Goal: Task Accomplishment & Management: Manage account settings

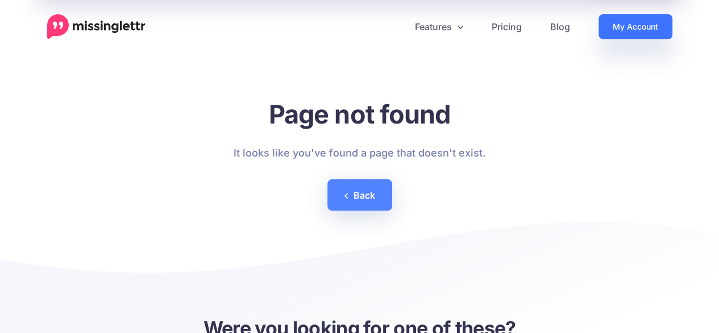
click at [640, 19] on link "My Account" at bounding box center [636, 26] width 74 height 25
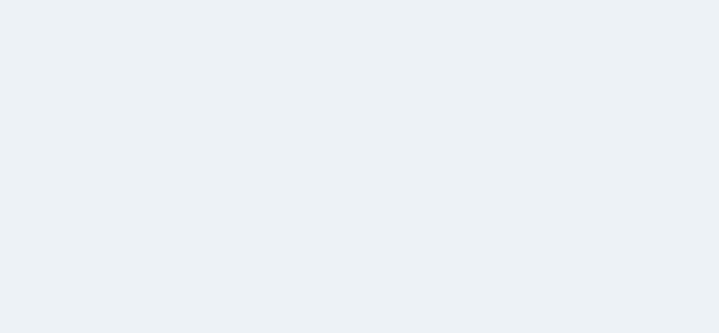
select select
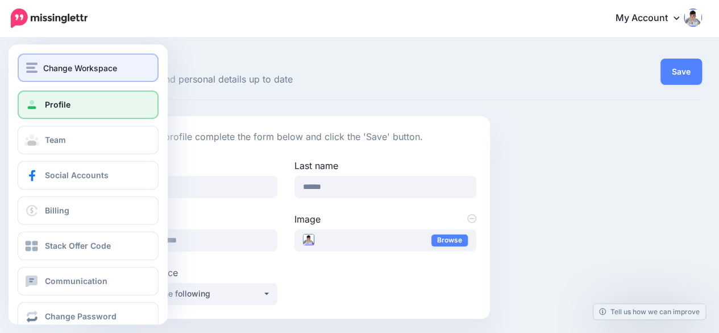
click at [42, 61] on div "Change Workspace" at bounding box center [88, 67] width 124 height 13
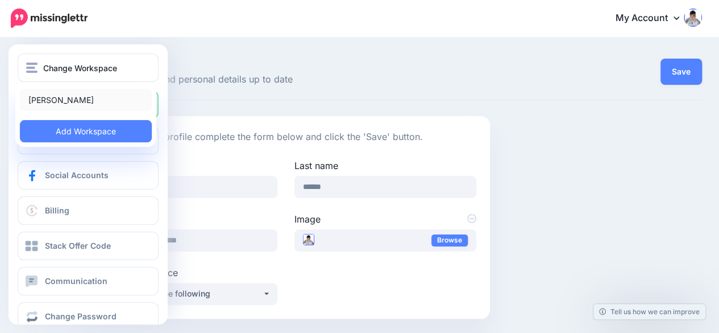
click at [53, 97] on link "Enda Cusack" at bounding box center [86, 100] width 132 height 22
